Goal: Register for event/course

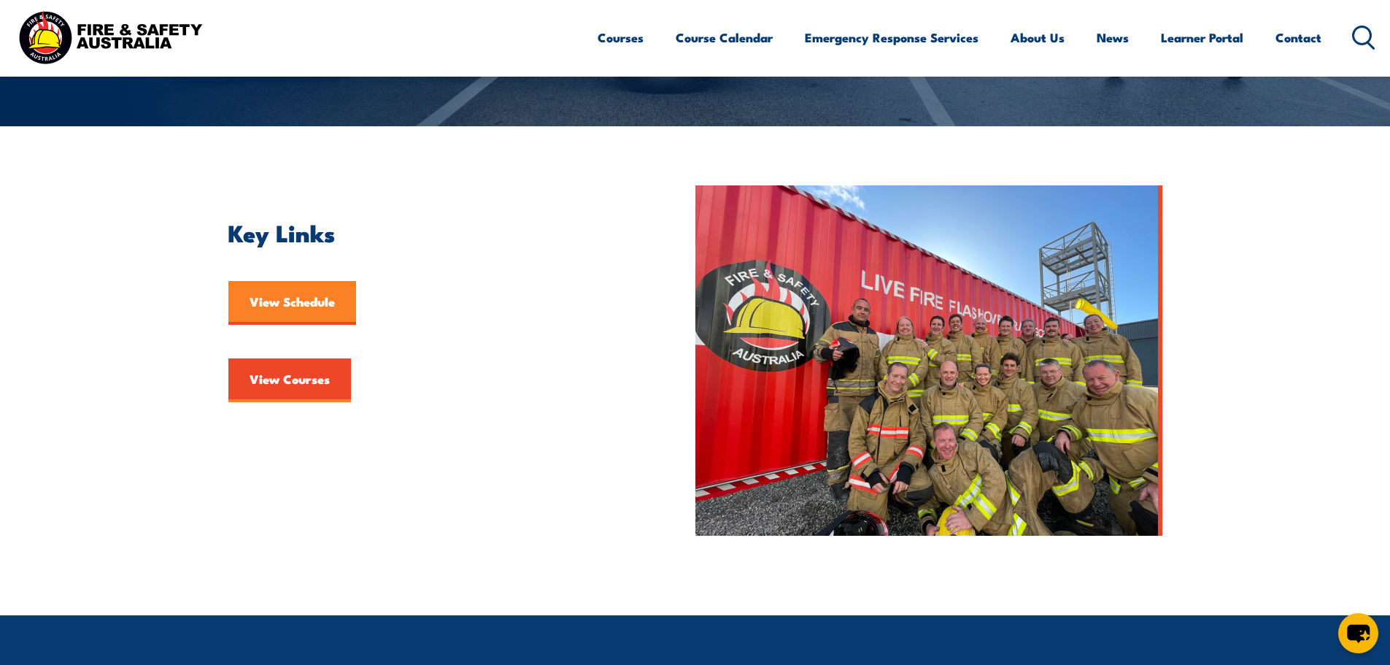
click at [328, 301] on link "View Schedule" at bounding box center [292, 303] width 128 height 44
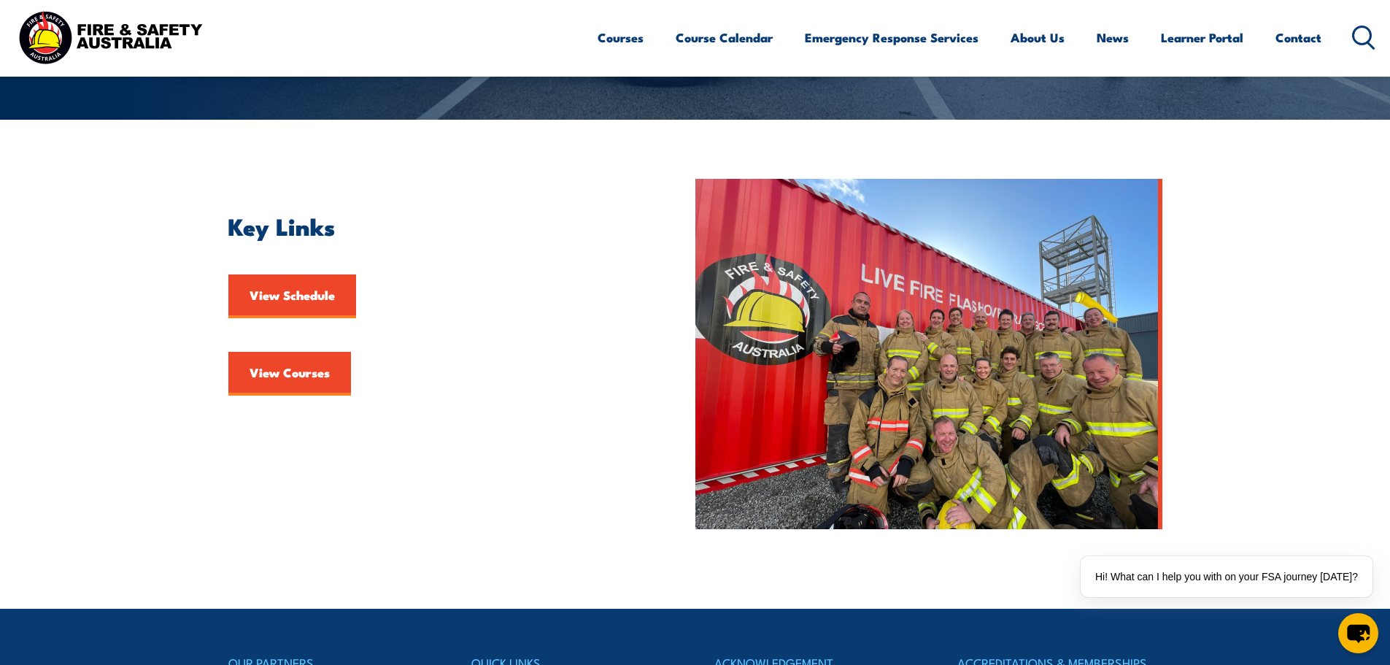
scroll to position [160, 0]
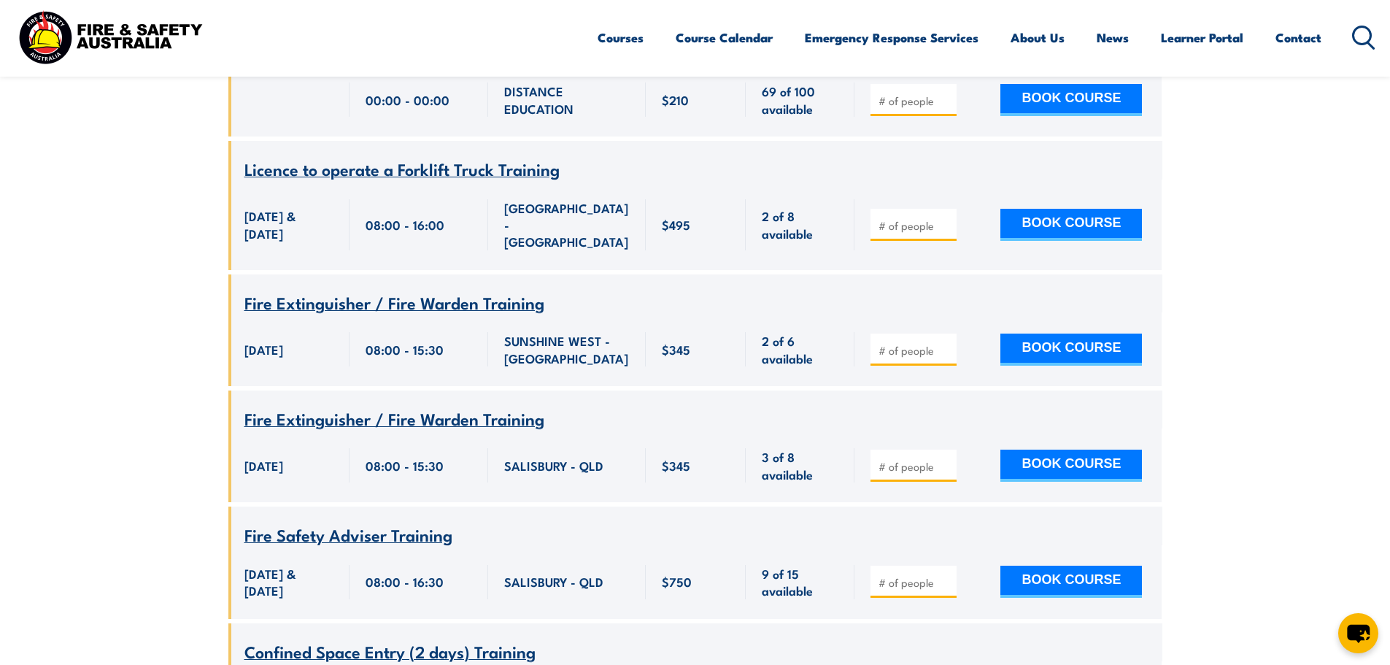
scroll to position [292, 0]
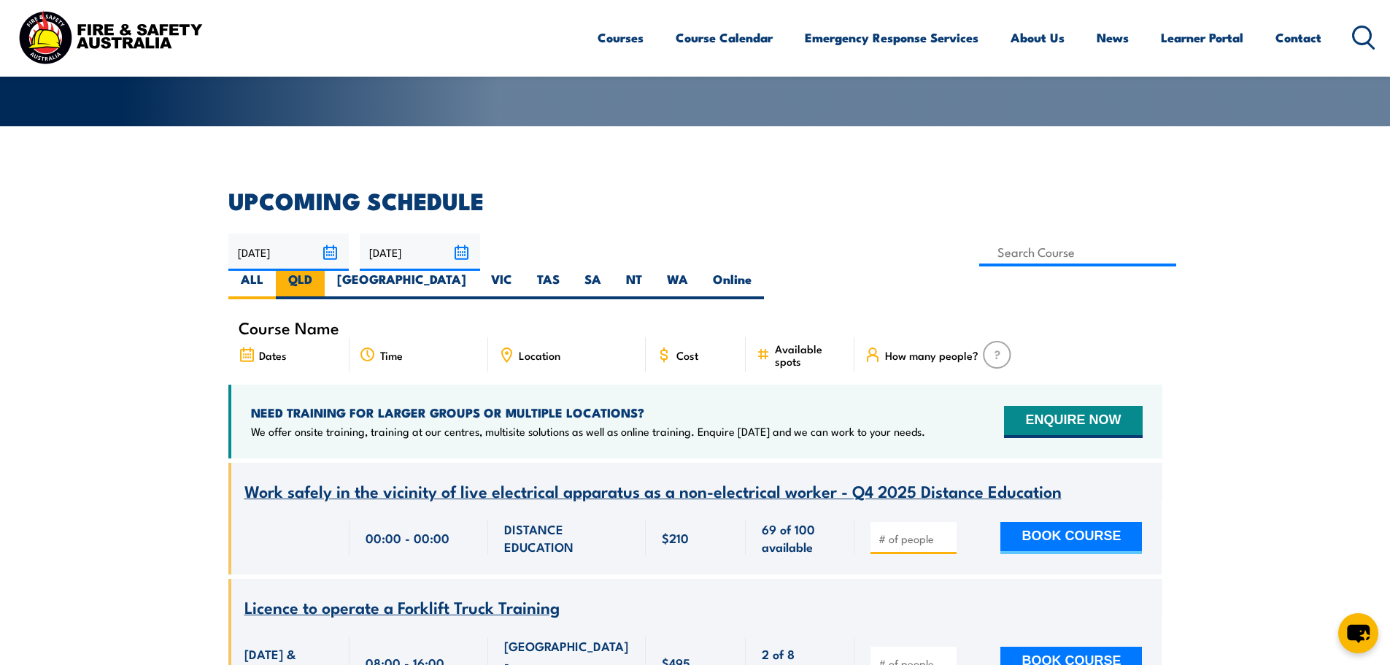
click at [325, 271] on label "QLD" at bounding box center [300, 285] width 49 height 28
click at [322, 271] on input "QLD" at bounding box center [316, 275] width 9 height 9
radio input "true"
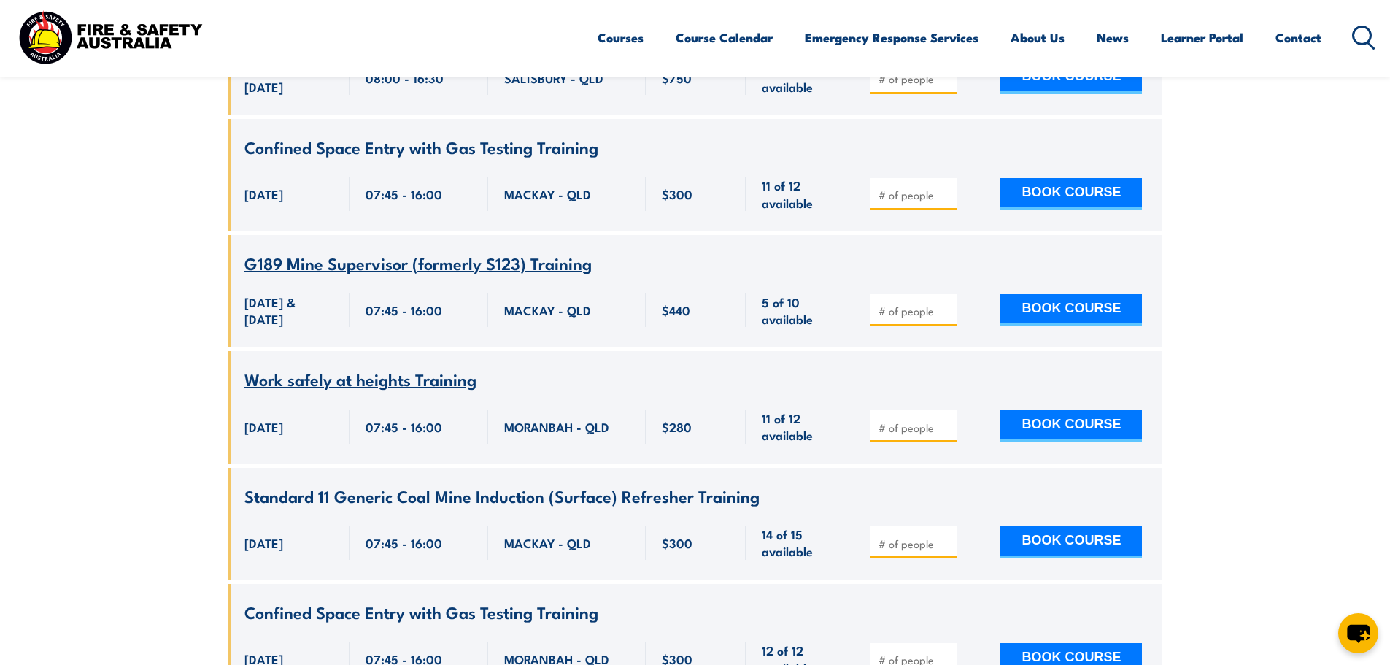
scroll to position [2889, 0]
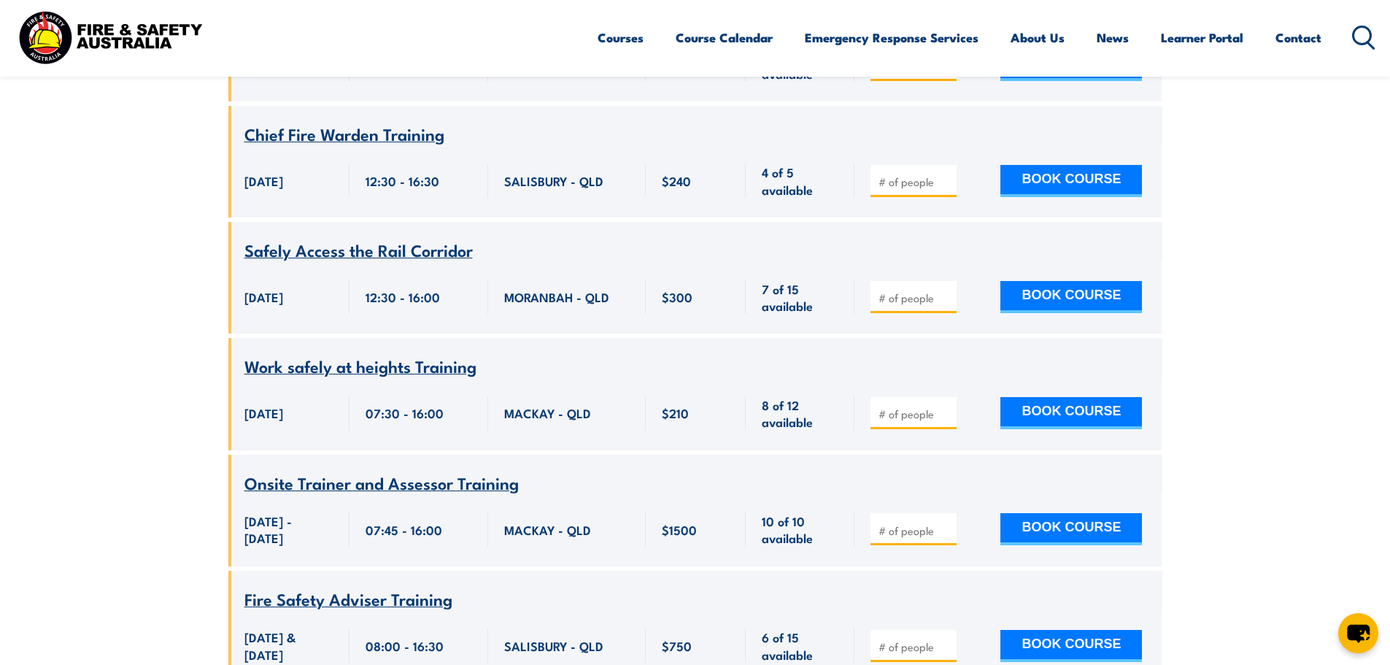
scroll to position [2160, 0]
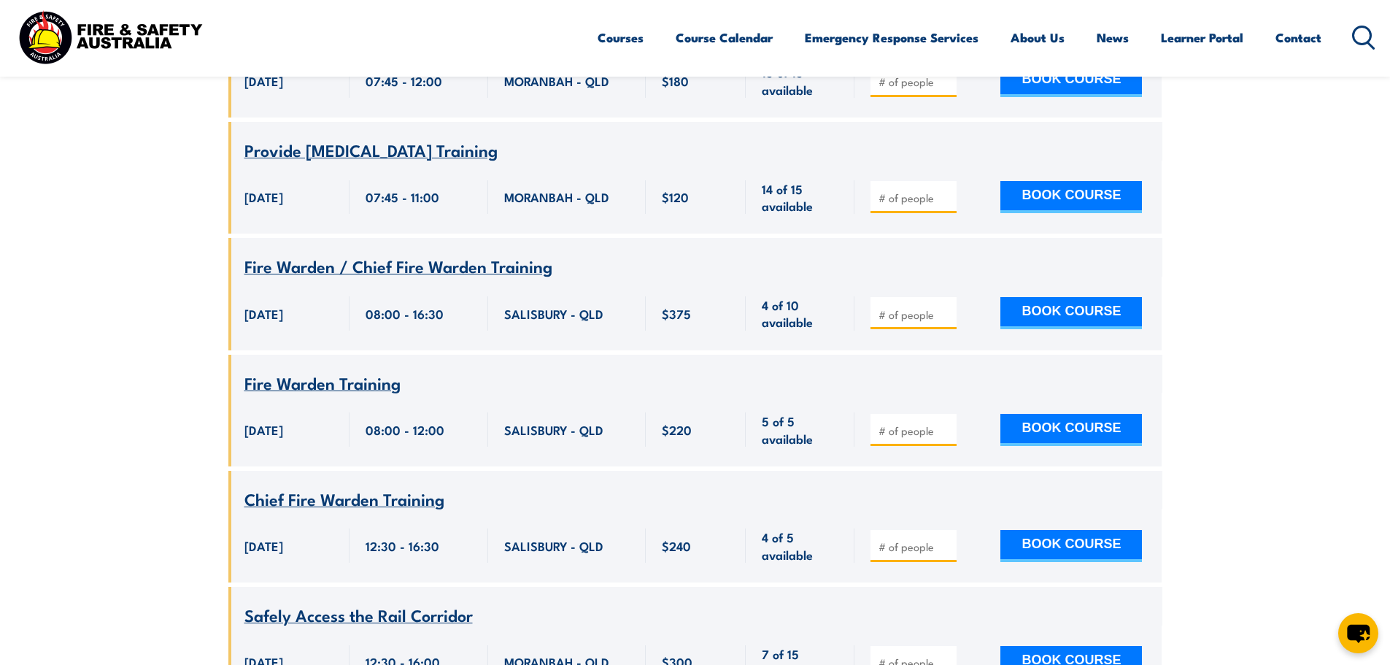
click at [483, 253] on span "Fire Warden / Chief Fire Warden Training" at bounding box center [398, 265] width 308 height 25
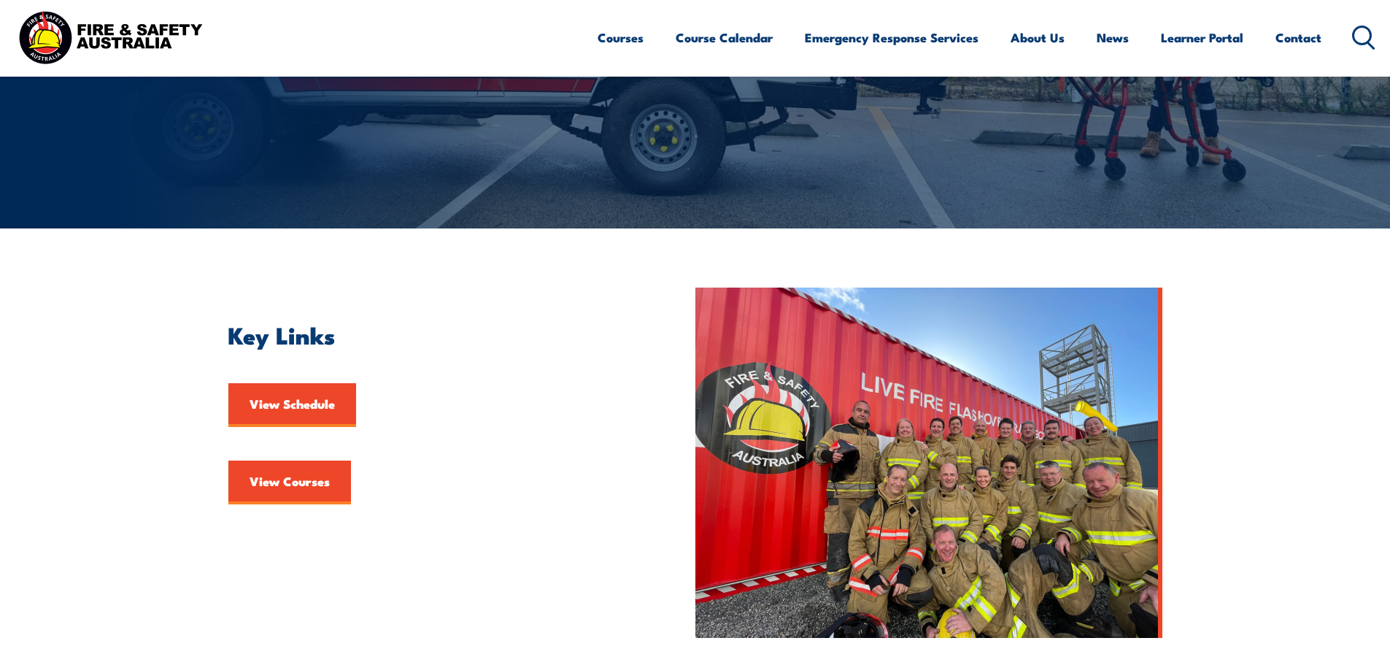
scroll to position [365, 0]
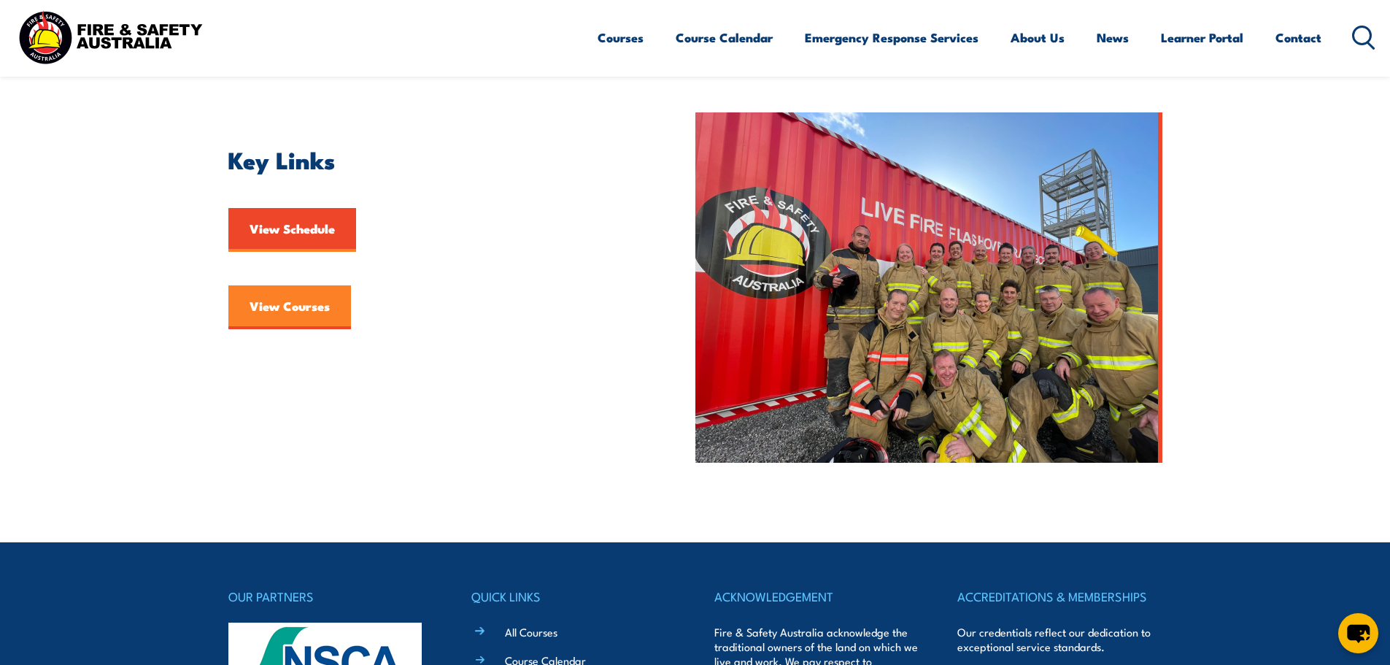
click at [324, 310] on link "View Courses" at bounding box center [289, 307] width 123 height 44
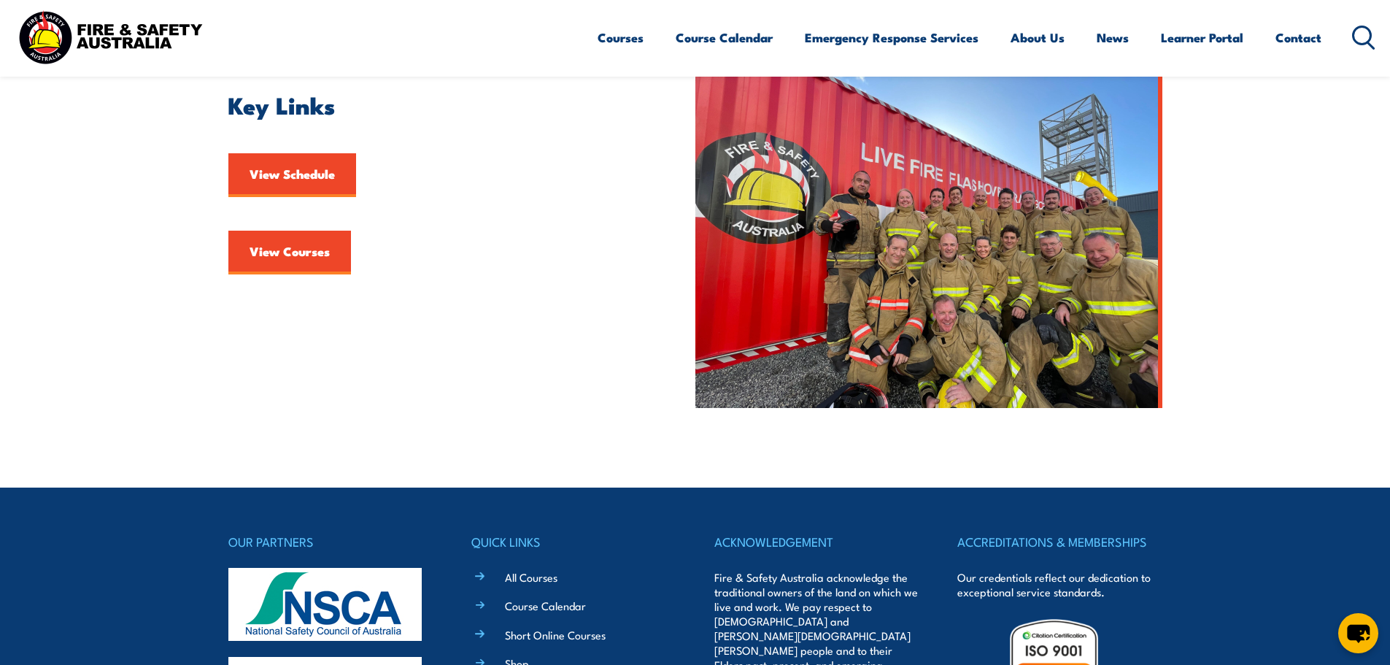
scroll to position [152, 0]
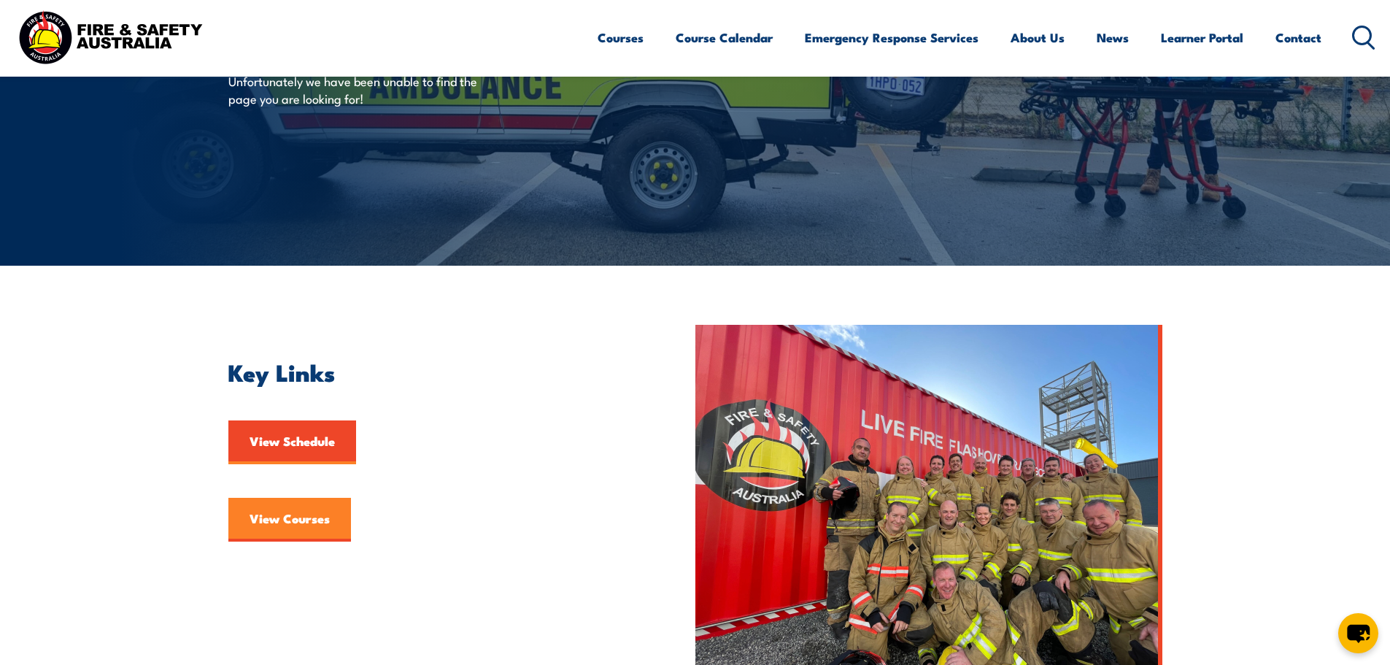
click at [277, 519] on link "View Courses" at bounding box center [289, 520] width 123 height 44
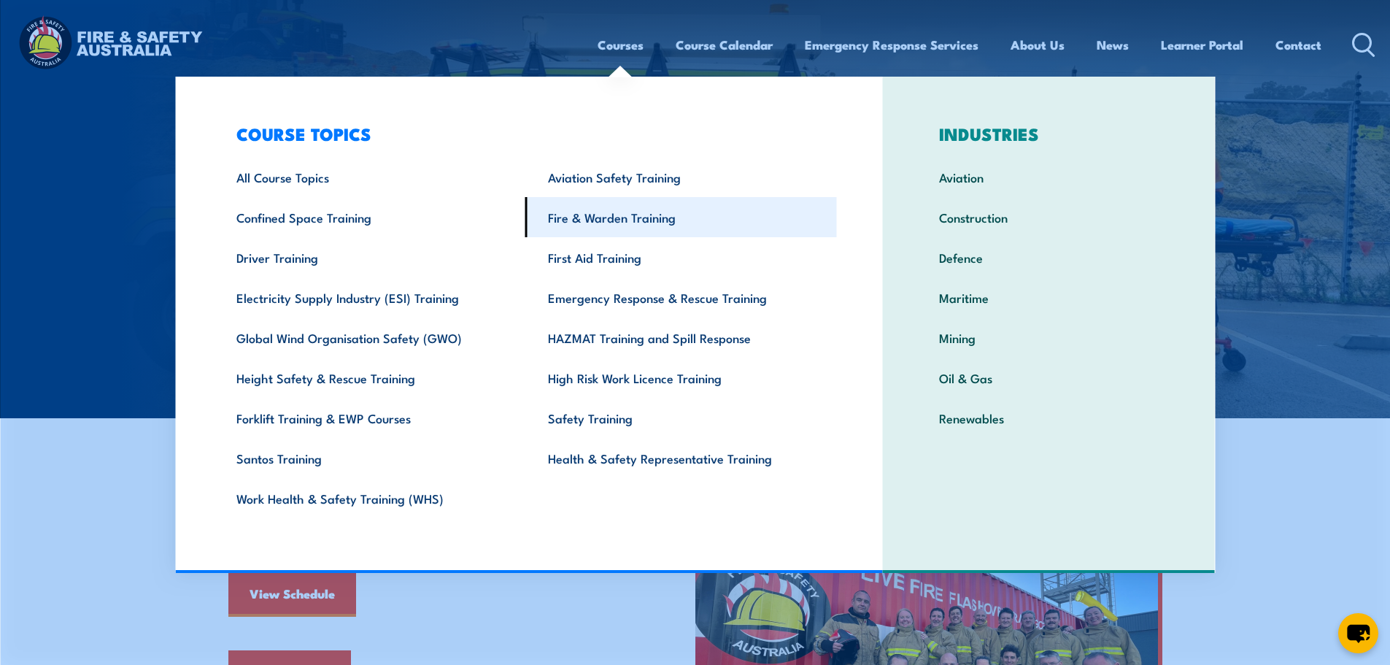
click at [600, 217] on link "Fire & Warden Training" at bounding box center [681, 217] width 312 height 40
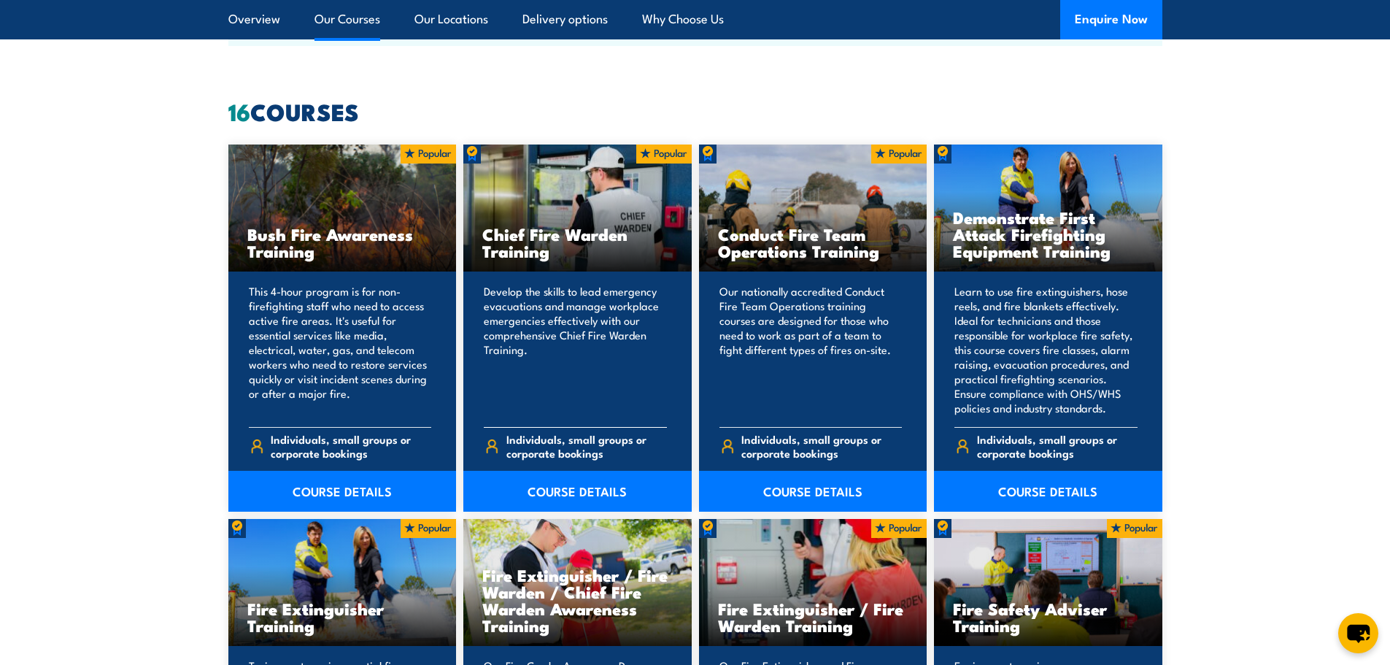
scroll to position [1167, 0]
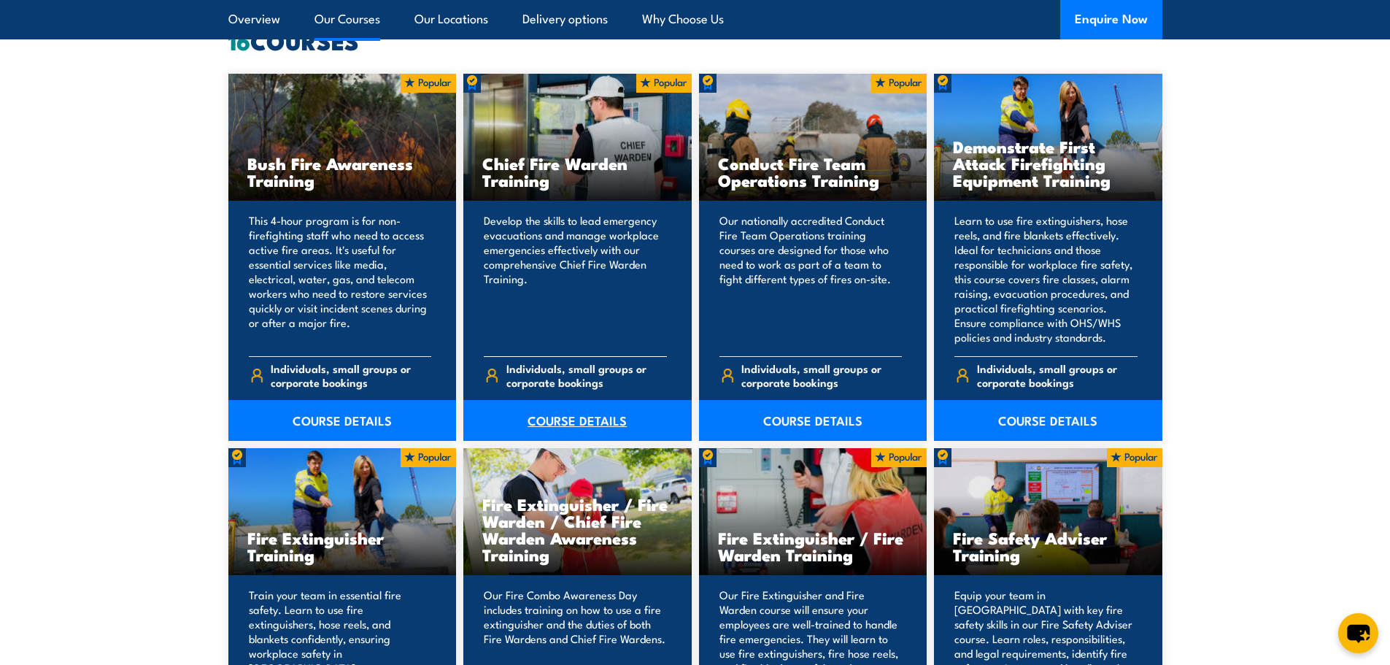
click at [598, 419] on link "COURSE DETAILS" at bounding box center [577, 420] width 228 height 41
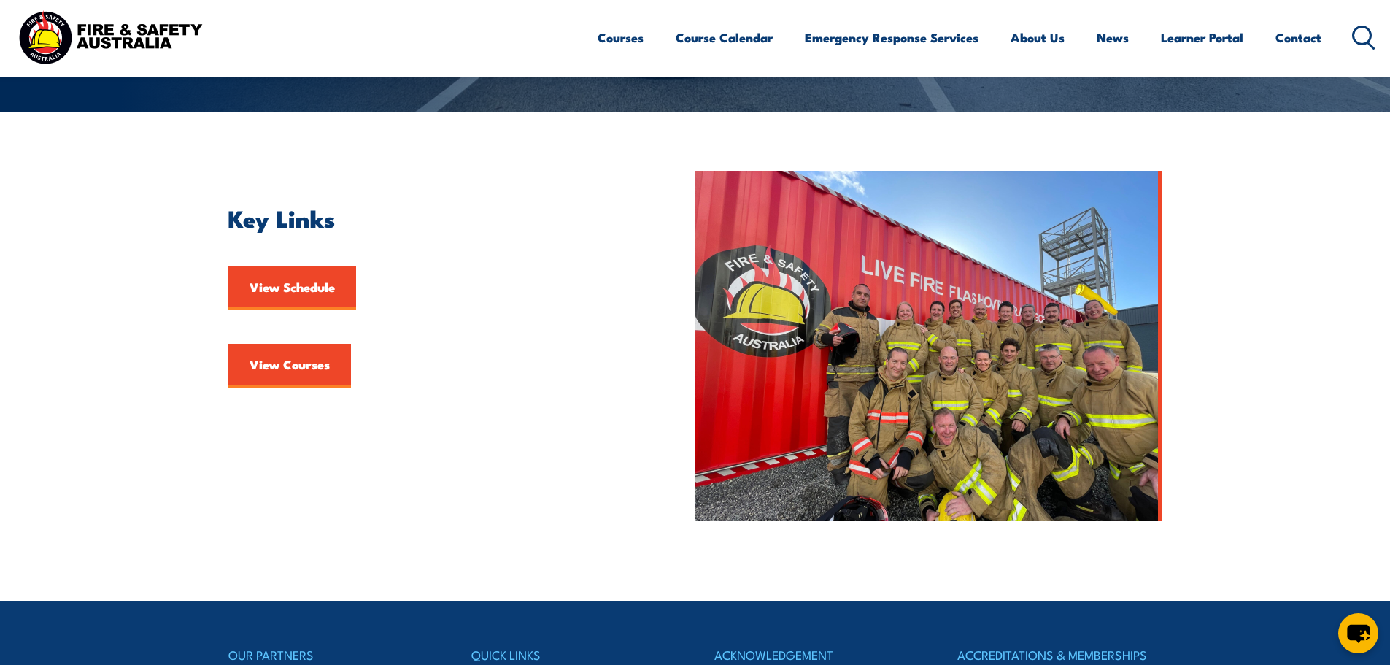
scroll to position [438, 0]
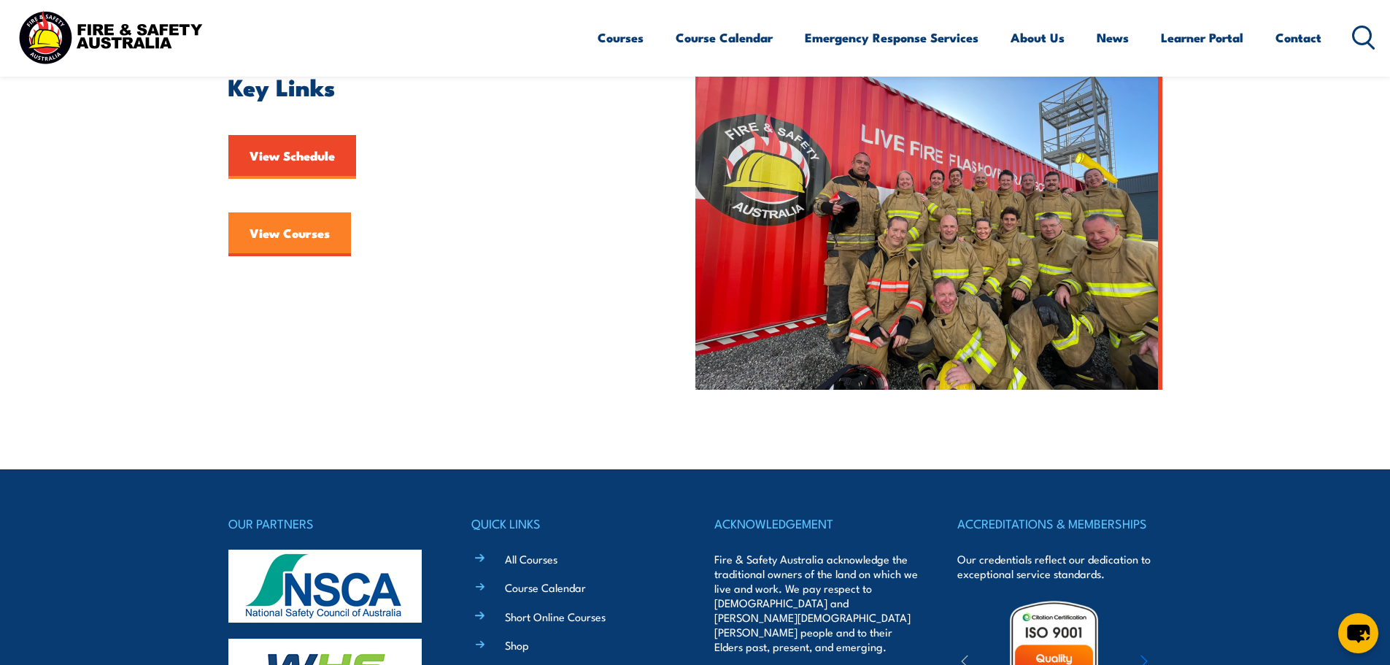
click at [289, 232] on link "View Courses" at bounding box center [289, 234] width 123 height 44
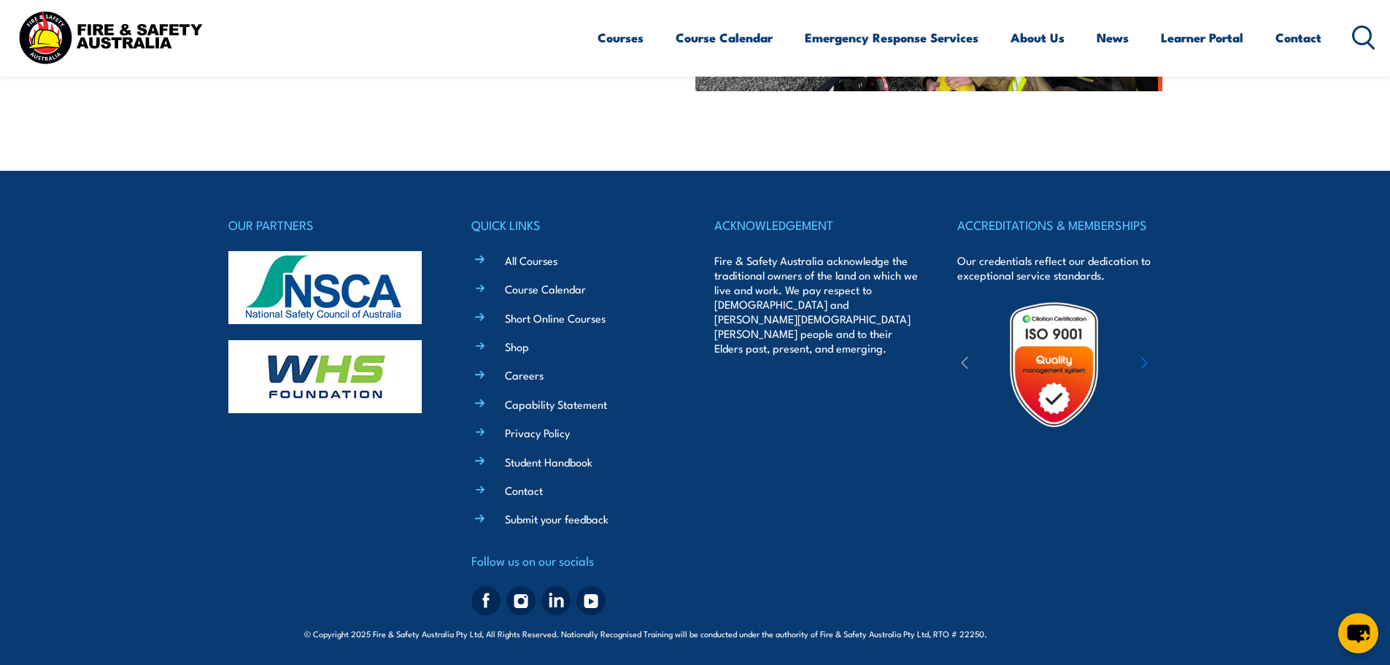
scroll to position [371, 0]
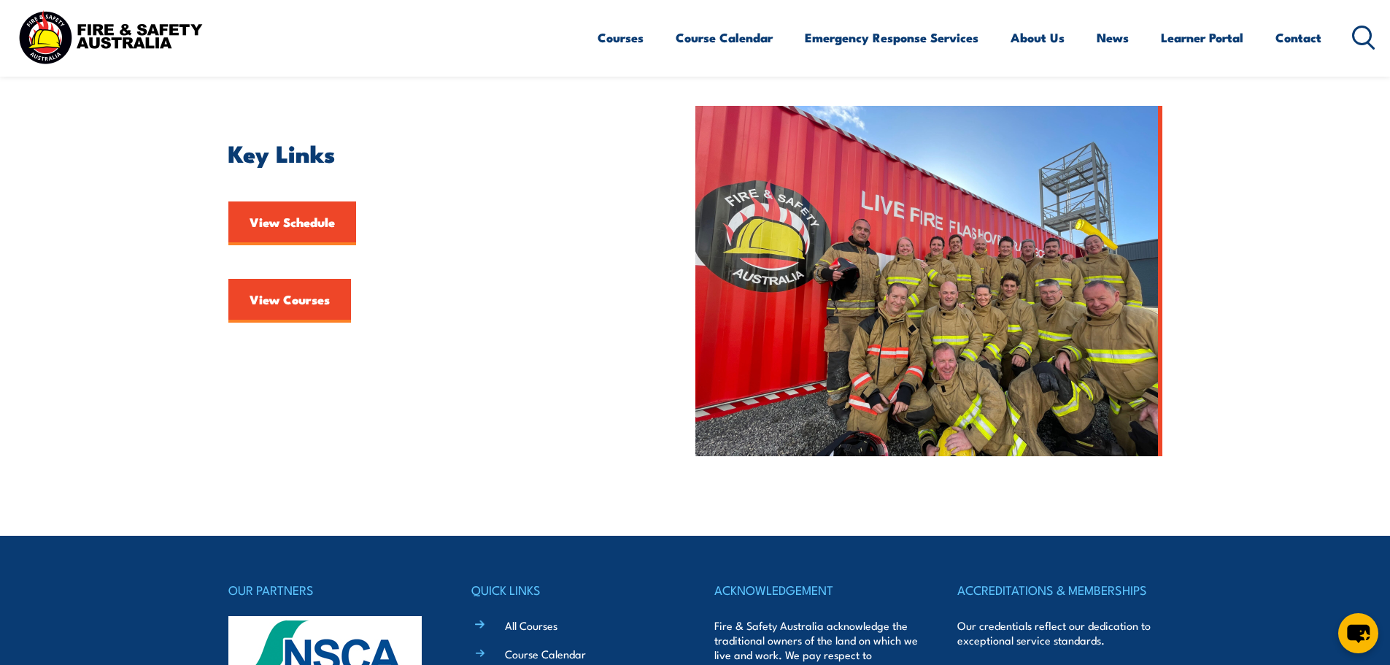
click at [1051, 282] on img at bounding box center [928, 281] width 467 height 350
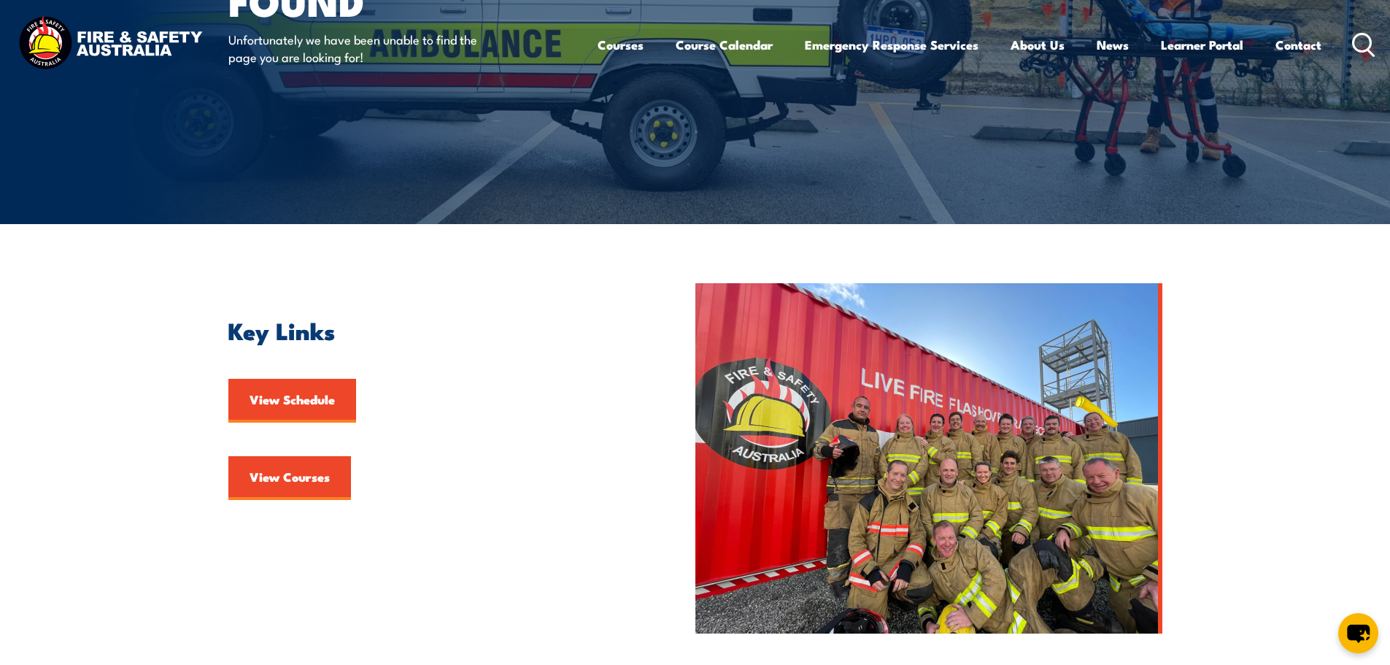
scroll to position [0, 0]
